Goal: Navigation & Orientation: Find specific page/section

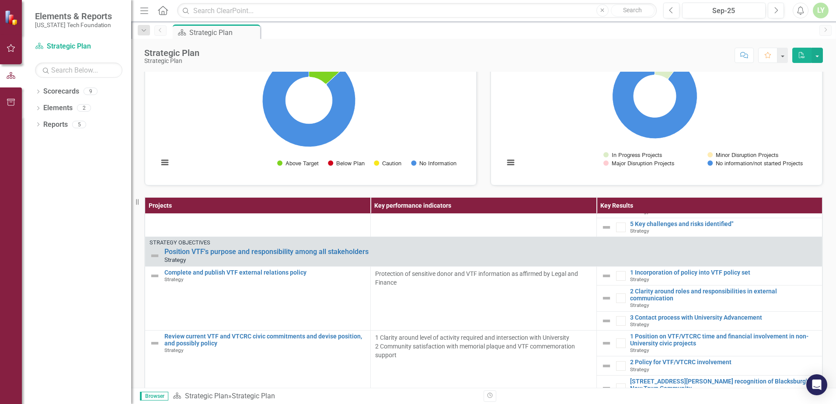
scroll to position [744, 0]
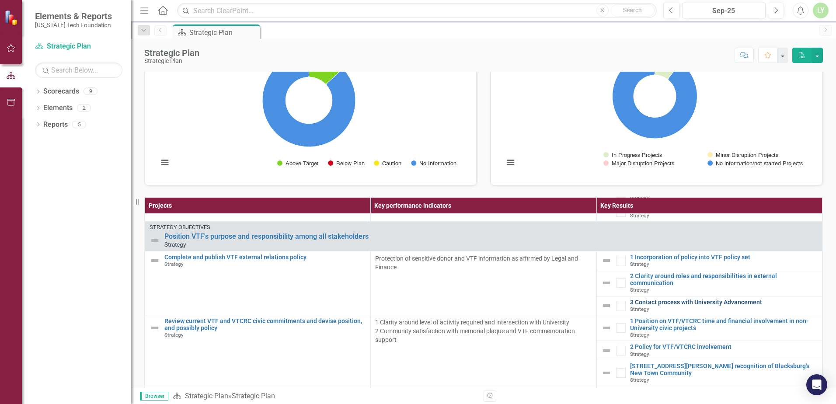
click at [653, 306] on link "3 Contact process with University Advancement" at bounding box center [724, 302] width 188 height 7
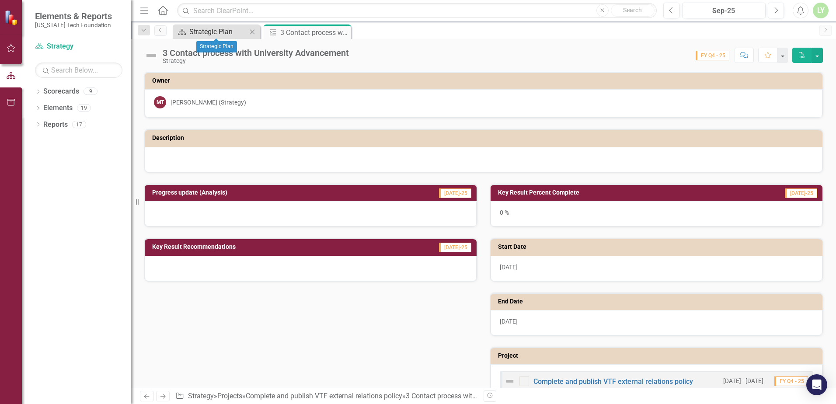
click at [215, 31] on div "Strategic Plan" at bounding box center [218, 31] width 58 height 11
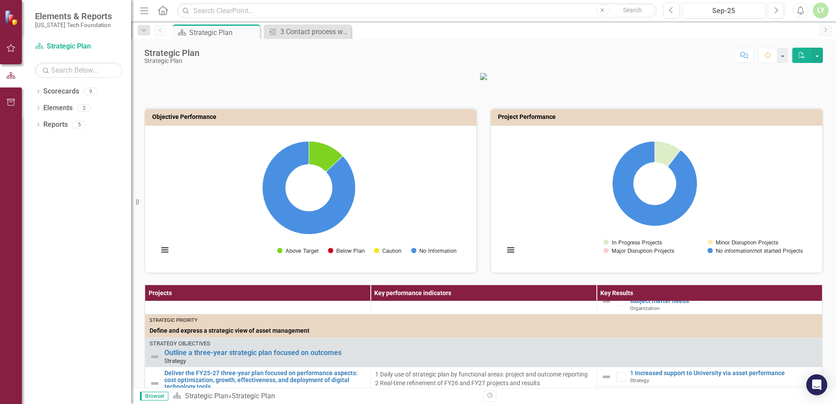
scroll to position [262, 0]
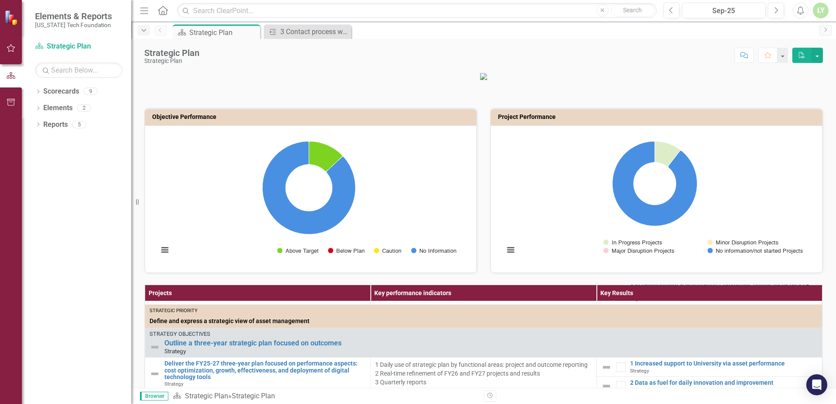
click at [140, 29] on icon "Dropdown" at bounding box center [144, 31] width 8 height 6
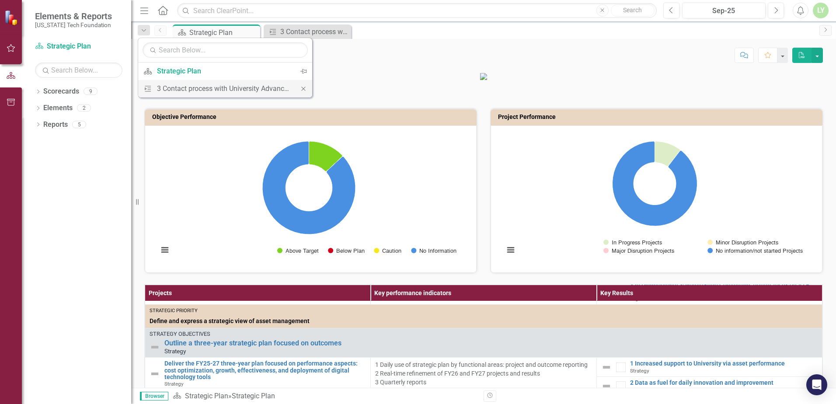
click at [303, 89] on icon at bounding box center [303, 89] width 4 height 4
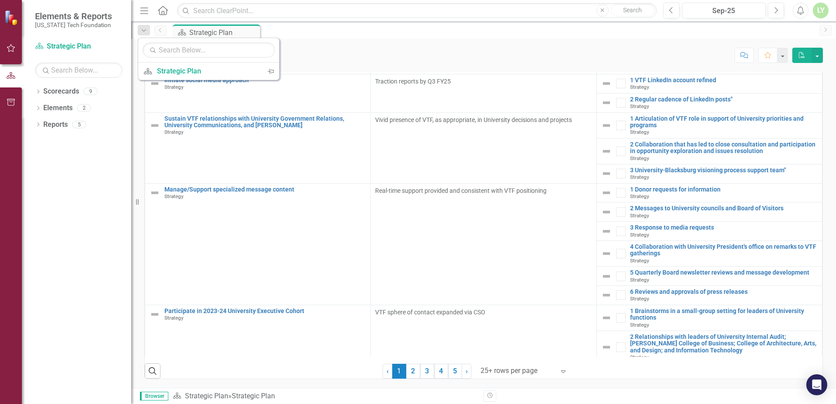
scroll to position [245, 0]
click at [409, 372] on link "2" at bounding box center [413, 371] width 14 height 15
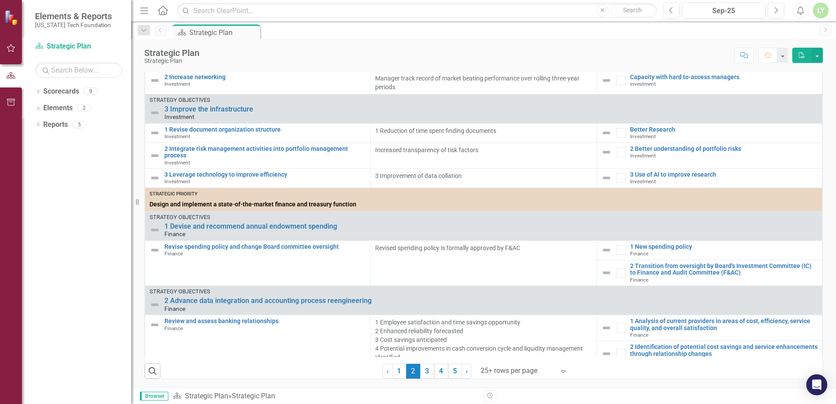
scroll to position [219, 0]
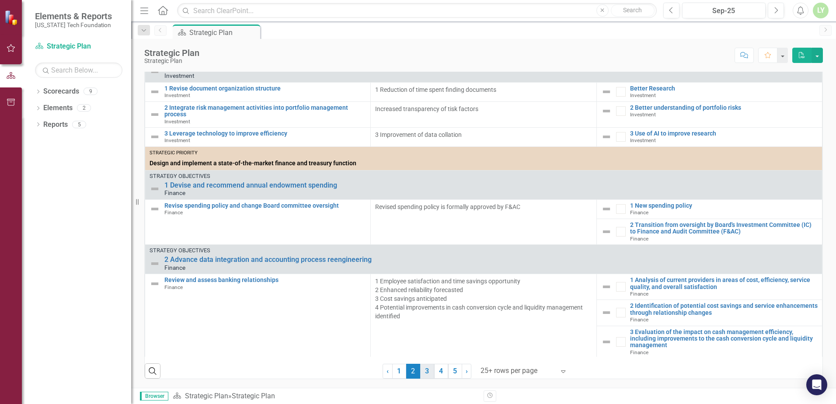
click at [422, 370] on link "3" at bounding box center [427, 371] width 14 height 15
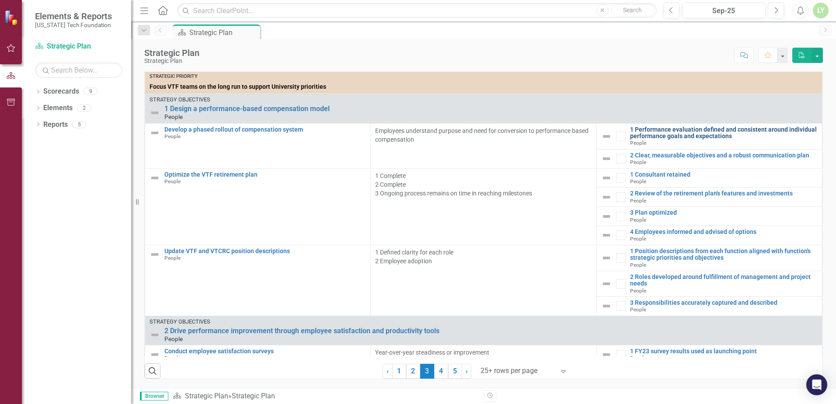
click at [663, 134] on link "1 Performance evaluation defined and consistent around individual performance g…" at bounding box center [724, 133] width 188 height 14
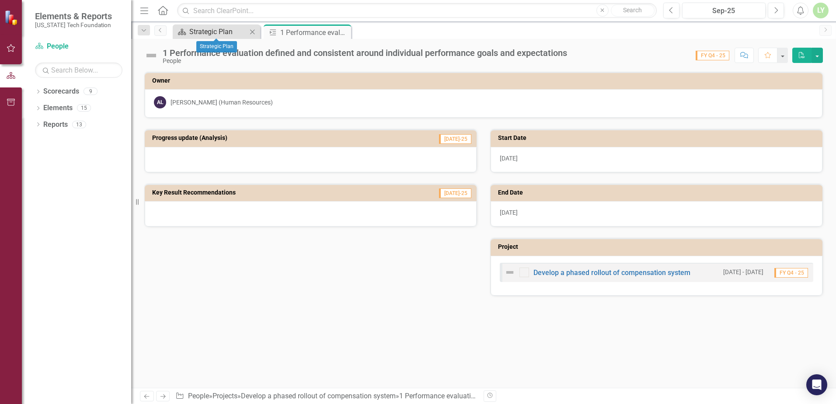
click at [223, 29] on div "Strategic Plan" at bounding box center [218, 31] width 58 height 11
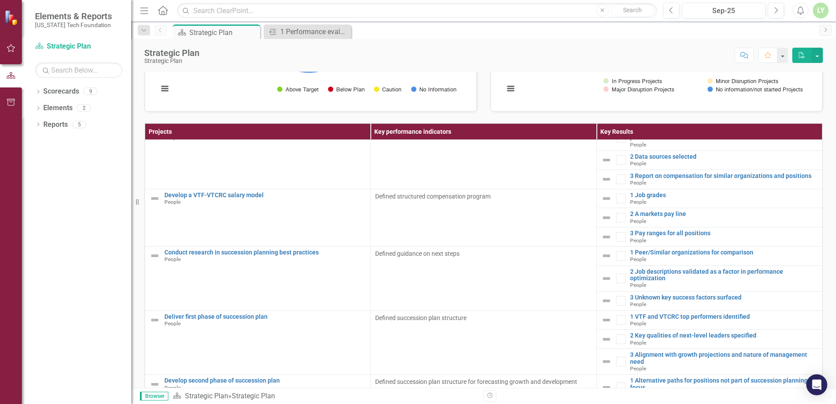
scroll to position [245, 0]
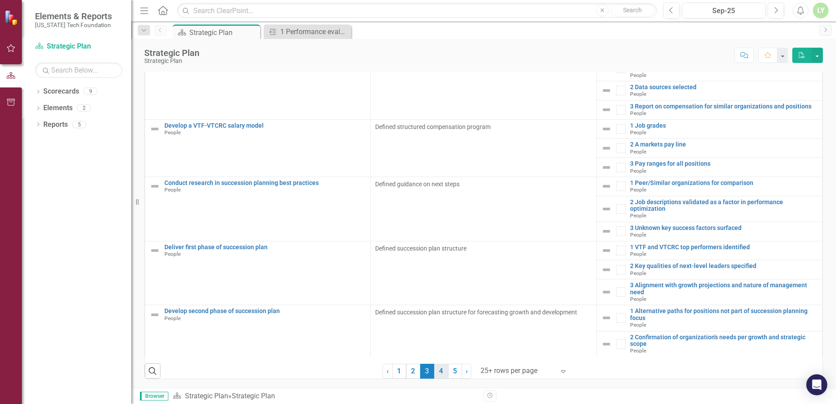
click at [434, 365] on link "4" at bounding box center [441, 371] width 14 height 15
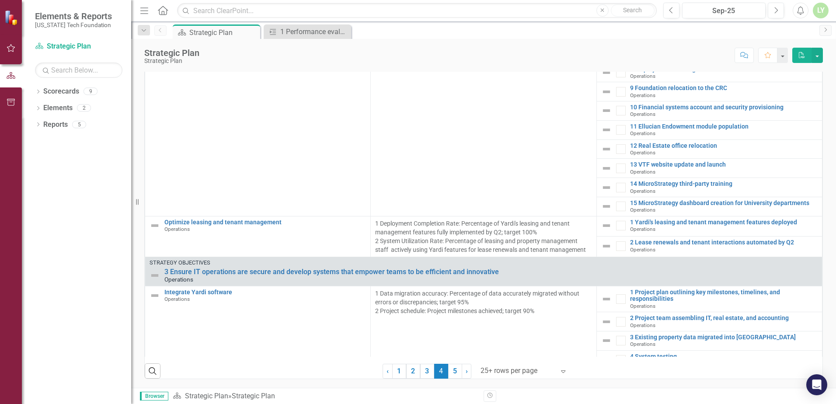
scroll to position [1268, 0]
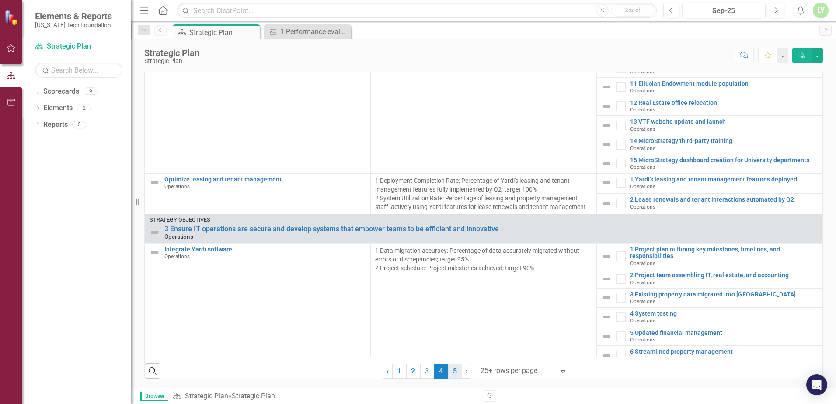
click at [451, 370] on link "5" at bounding box center [455, 371] width 14 height 15
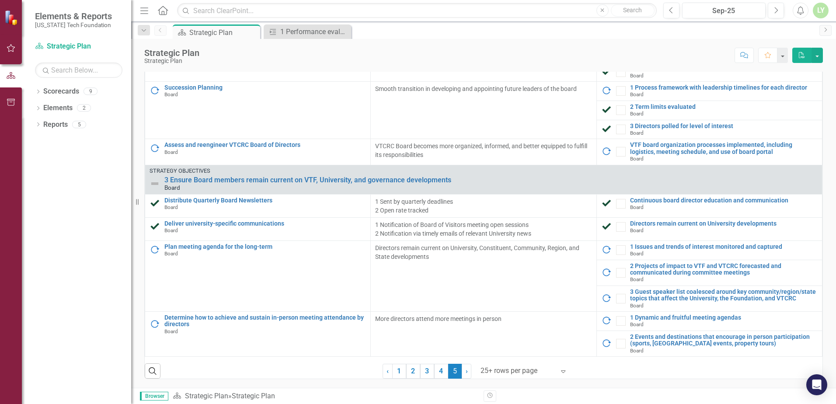
scroll to position [315, 0]
click at [424, 371] on link "3" at bounding box center [427, 371] width 14 height 15
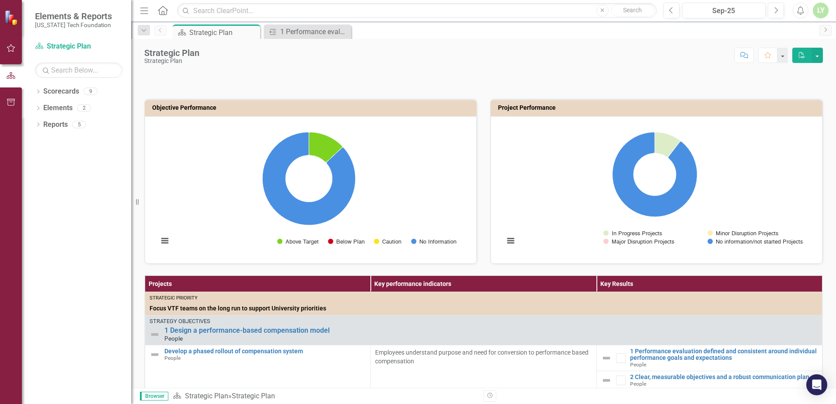
scroll to position [0, 0]
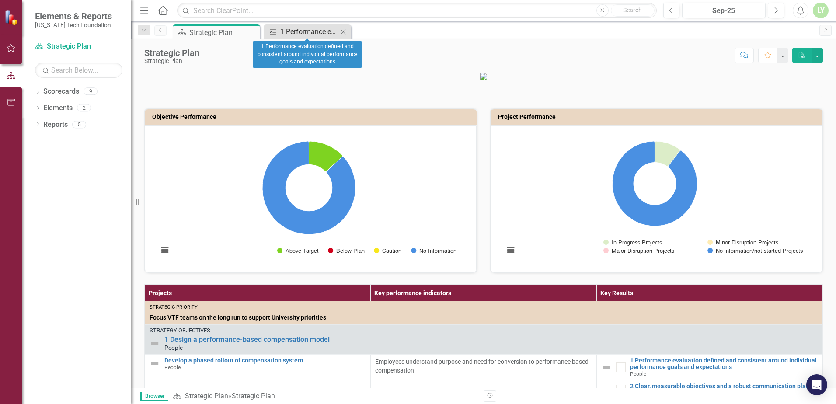
click at [311, 30] on div "1 Performance evaluation defined and consistent around individual performance g…" at bounding box center [309, 31] width 58 height 11
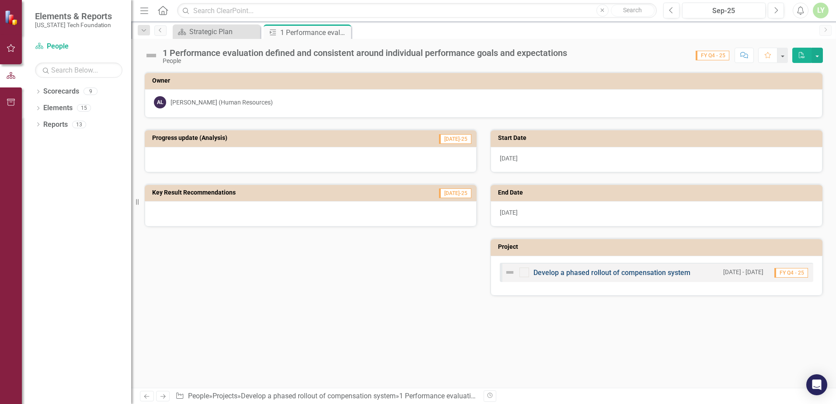
click at [594, 272] on link "Develop a phased rollout of compensation system" at bounding box center [612, 273] width 157 height 8
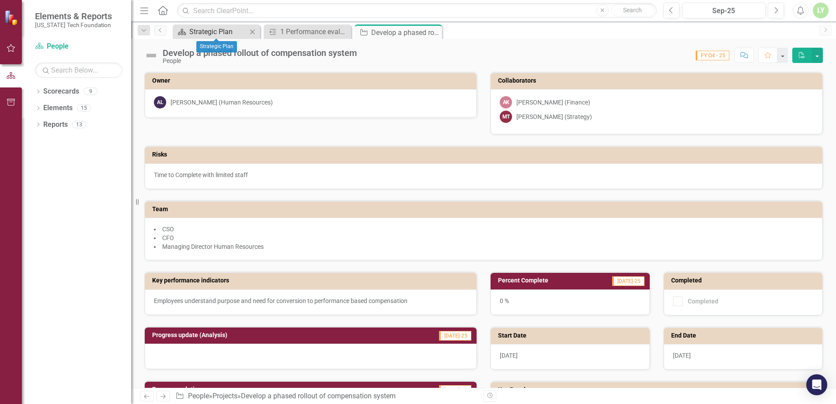
click at [202, 28] on div "Strategic Plan" at bounding box center [218, 31] width 58 height 11
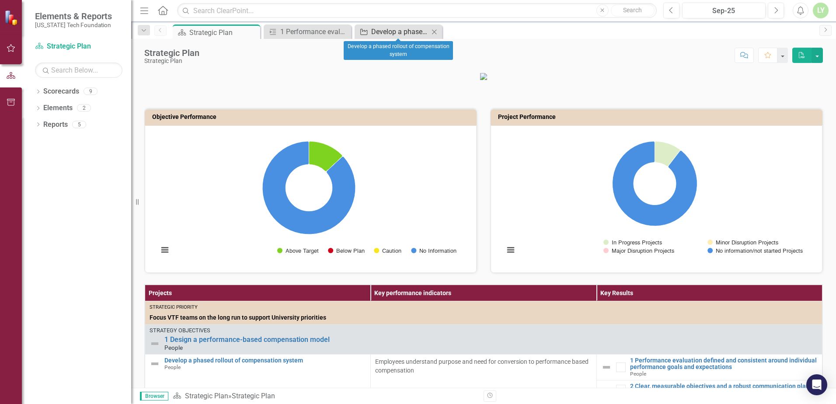
click at [374, 35] on div "Develop a phased rollout of compensation system" at bounding box center [400, 31] width 58 height 11
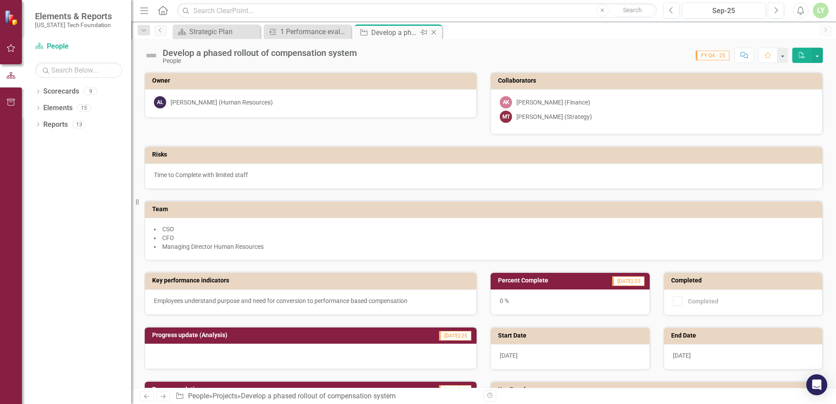
click at [436, 31] on icon at bounding box center [434, 32] width 5 height 5
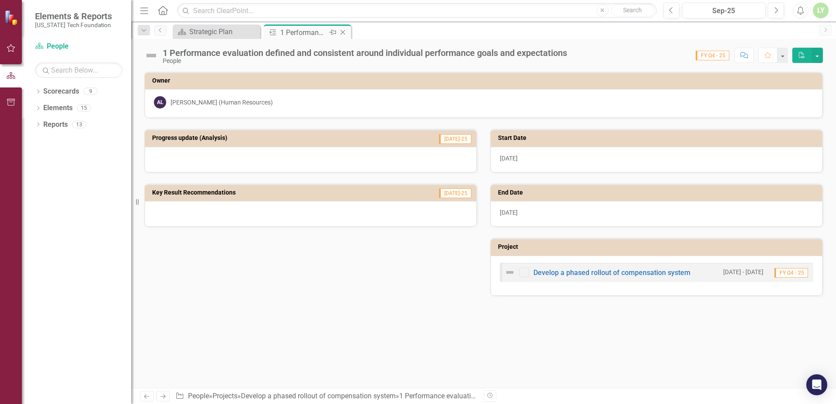
click at [344, 29] on icon "Close" at bounding box center [343, 32] width 9 height 7
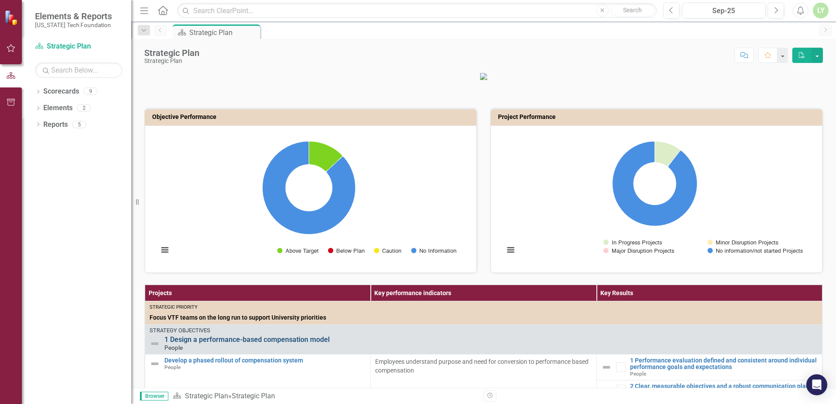
click at [295, 344] on link "1 Design a performance-based compensation model" at bounding box center [490, 340] width 653 height 8
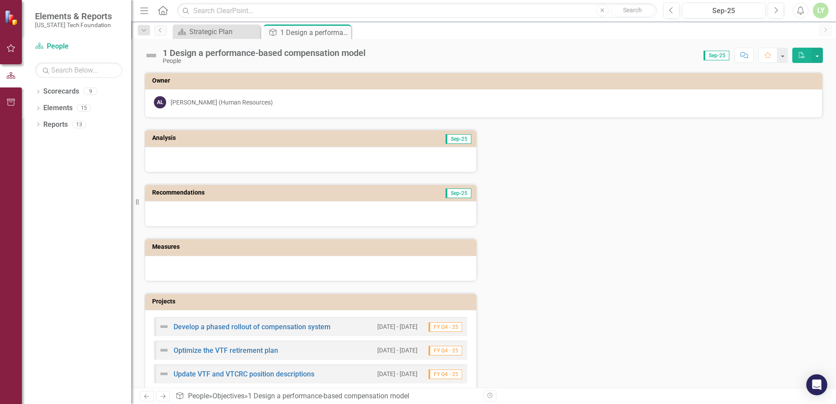
click at [822, 9] on div "LY" at bounding box center [821, 11] width 16 height 16
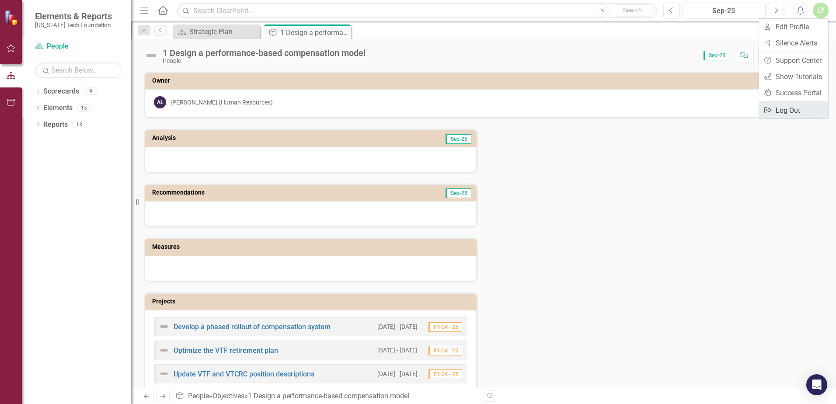
click at [785, 111] on link "Logout Log Out" at bounding box center [793, 110] width 69 height 16
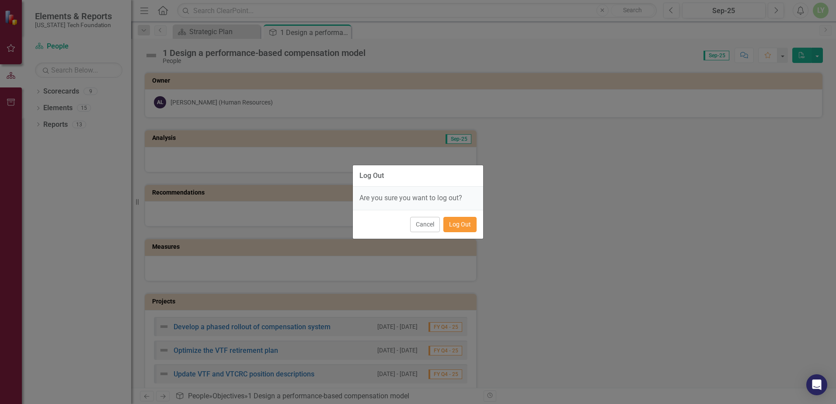
click at [465, 228] on button "Log Out" at bounding box center [460, 224] width 33 height 15
